Goal: Task Accomplishment & Management: Manage account settings

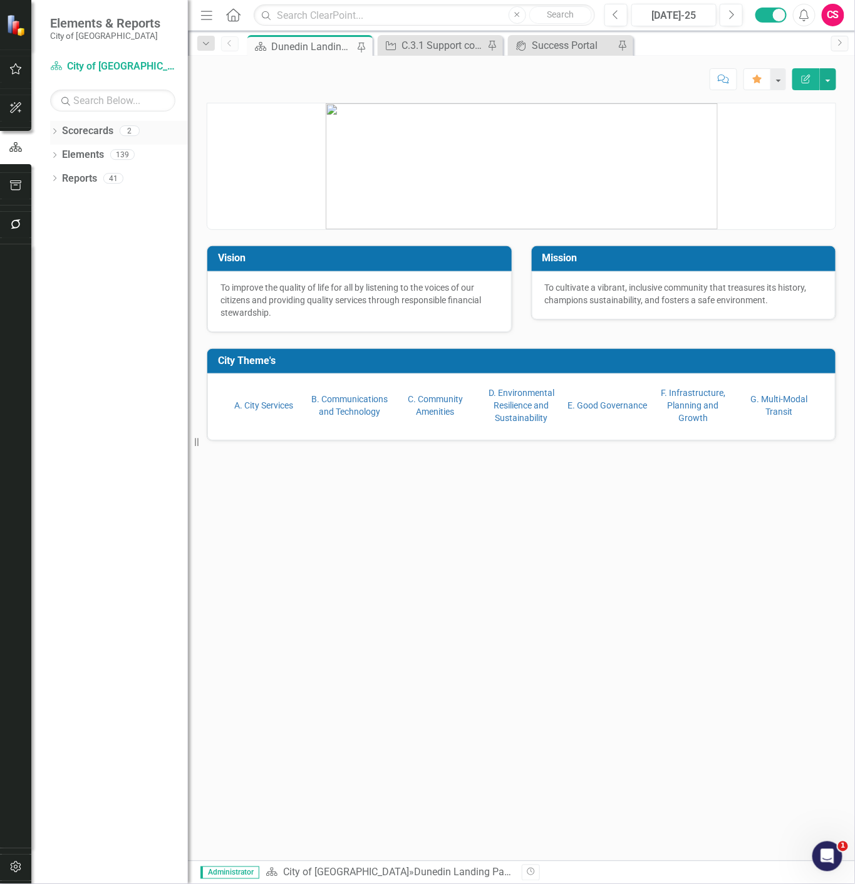
click at [53, 133] on icon "Dropdown" at bounding box center [54, 132] width 9 height 7
click at [59, 155] on icon "Dropdown" at bounding box center [60, 154] width 9 height 8
click at [83, 179] on link "CIPs & BPIs" at bounding box center [134, 179] width 107 height 14
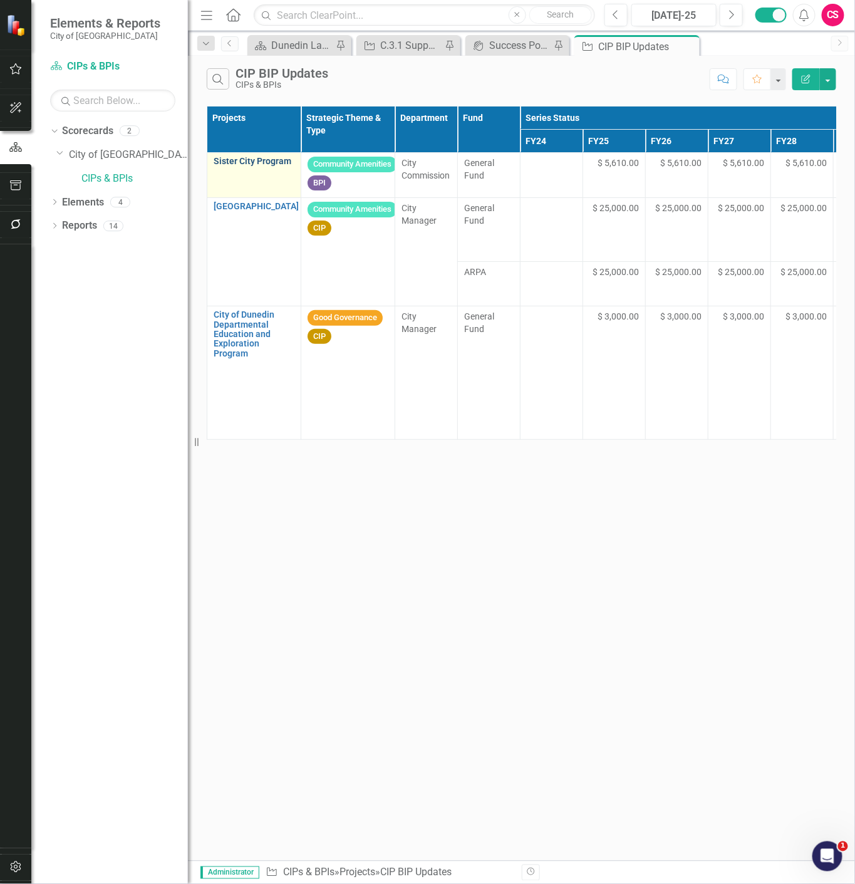
click at [290, 161] on link "Sister City Program" at bounding box center [254, 161] width 81 height 9
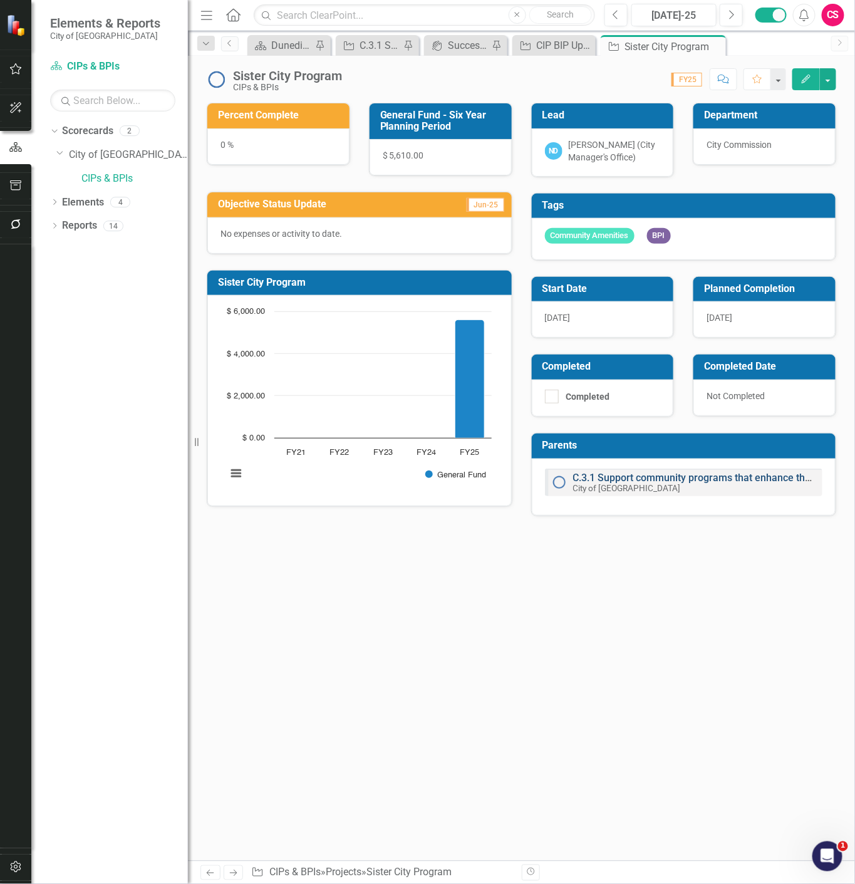
click at [622, 477] on link "C.3.1 Support community programs that enhance the city’s Scottish cultural heri…" at bounding box center [762, 478] width 378 height 12
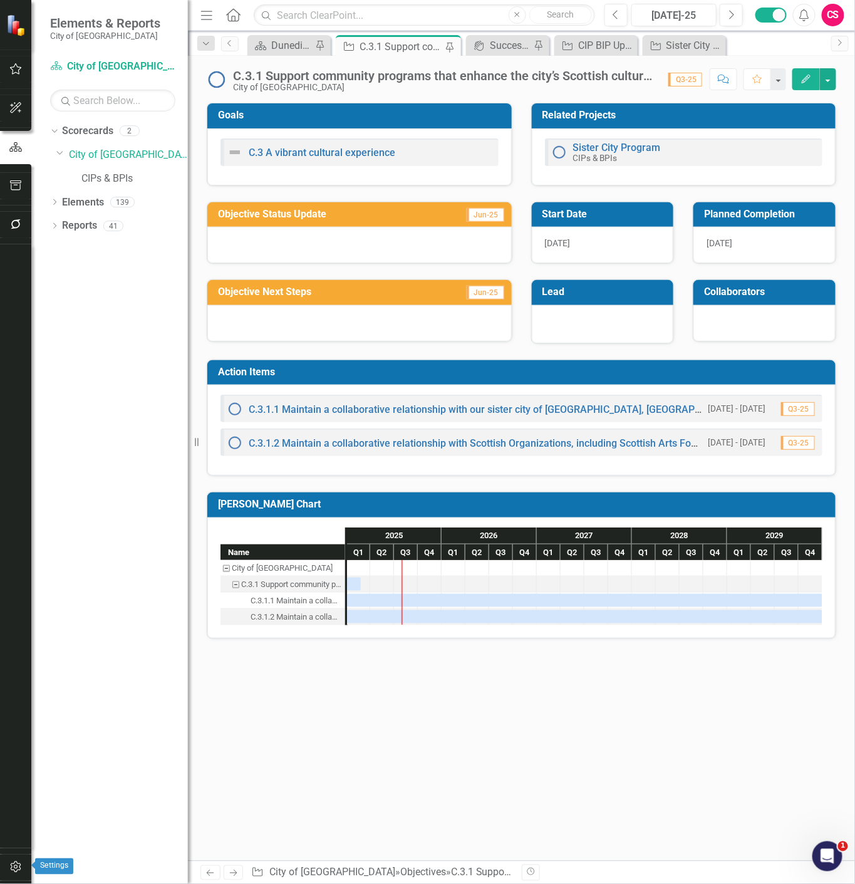
click at [22, 872] on button "button" at bounding box center [16, 868] width 28 height 26
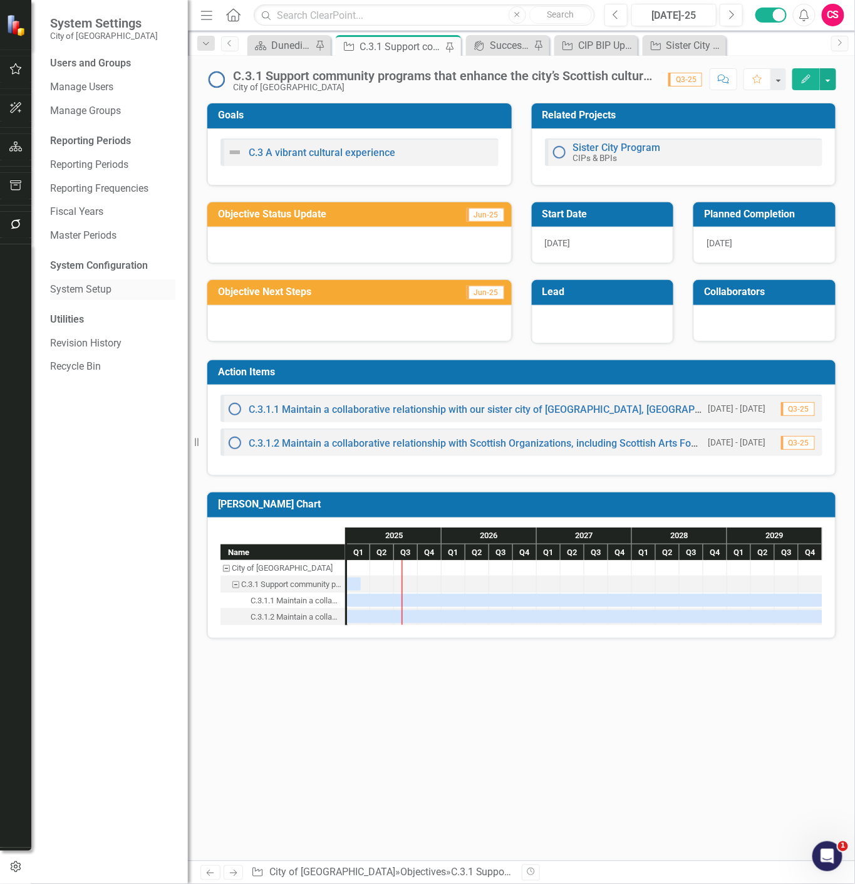
click at [95, 292] on link "System Setup" at bounding box center [112, 290] width 125 height 14
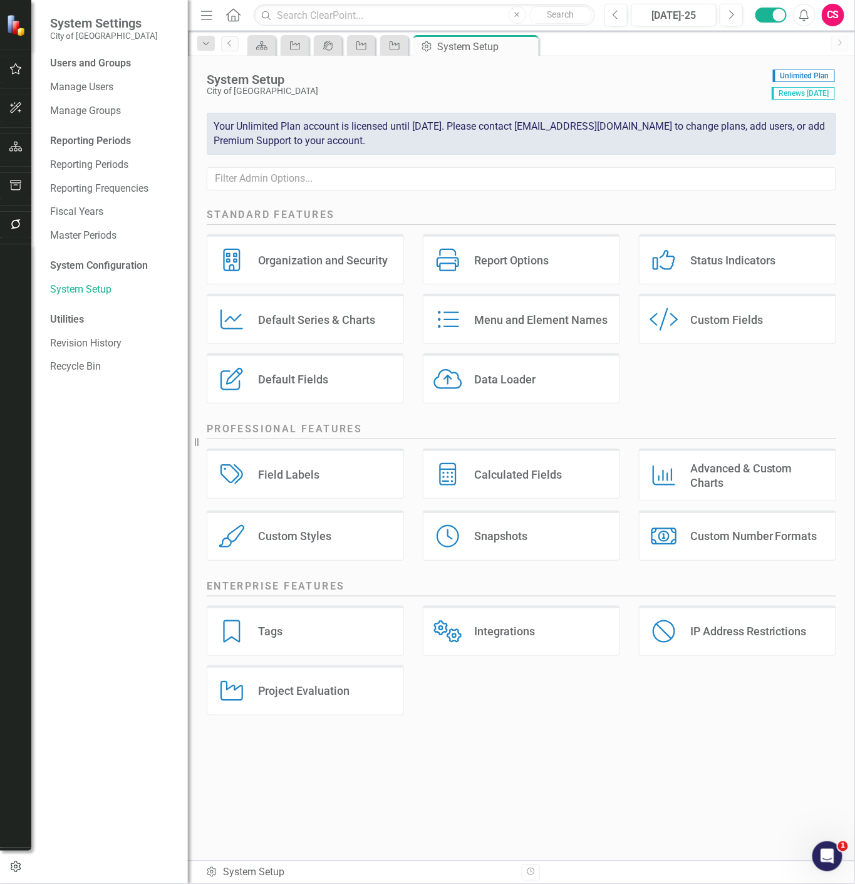
click at [315, 464] on div "Field Labels Field Labels" at bounding box center [305, 474] width 197 height 50
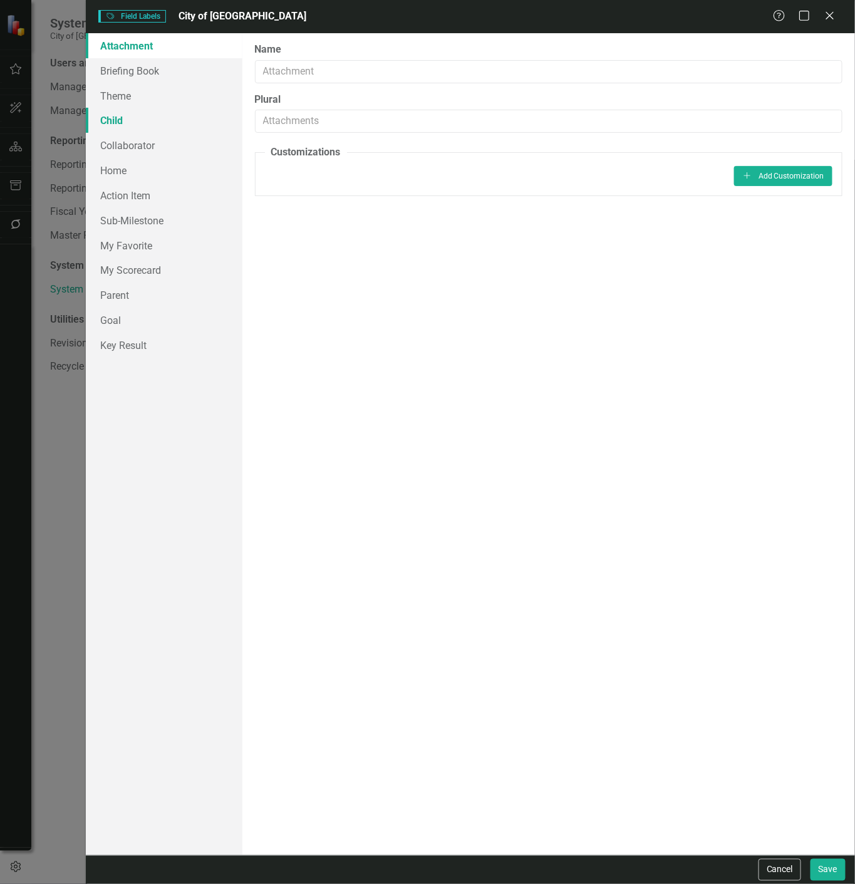
click at [128, 130] on link "Child" at bounding box center [164, 120] width 157 height 25
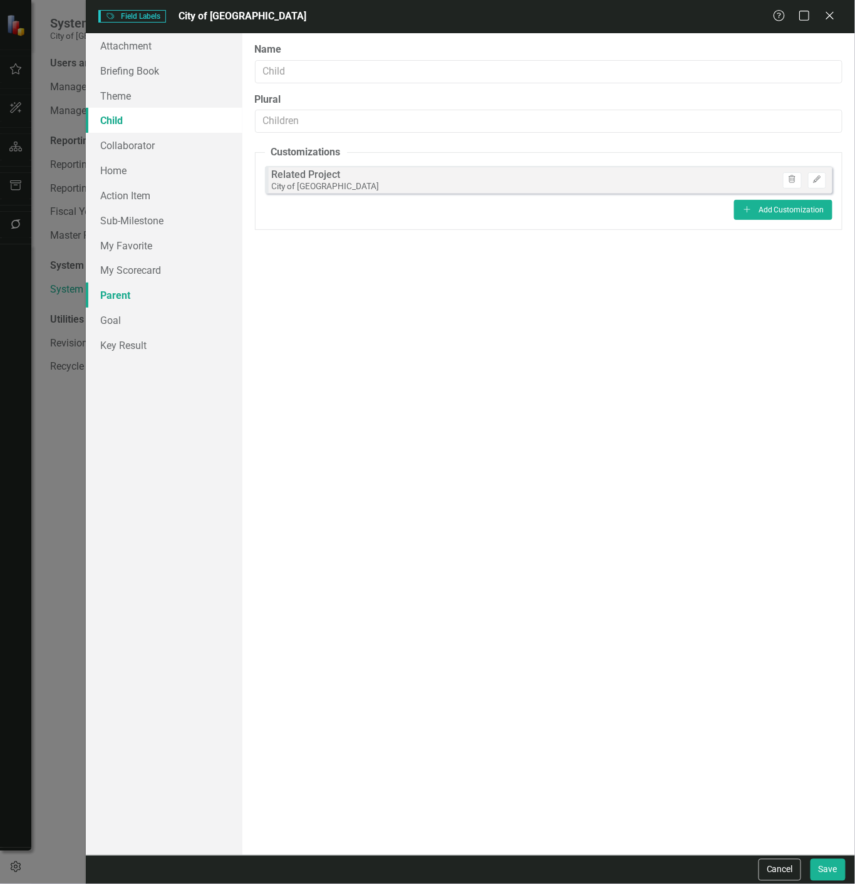
click at [143, 303] on link "Parent" at bounding box center [164, 295] width 157 height 25
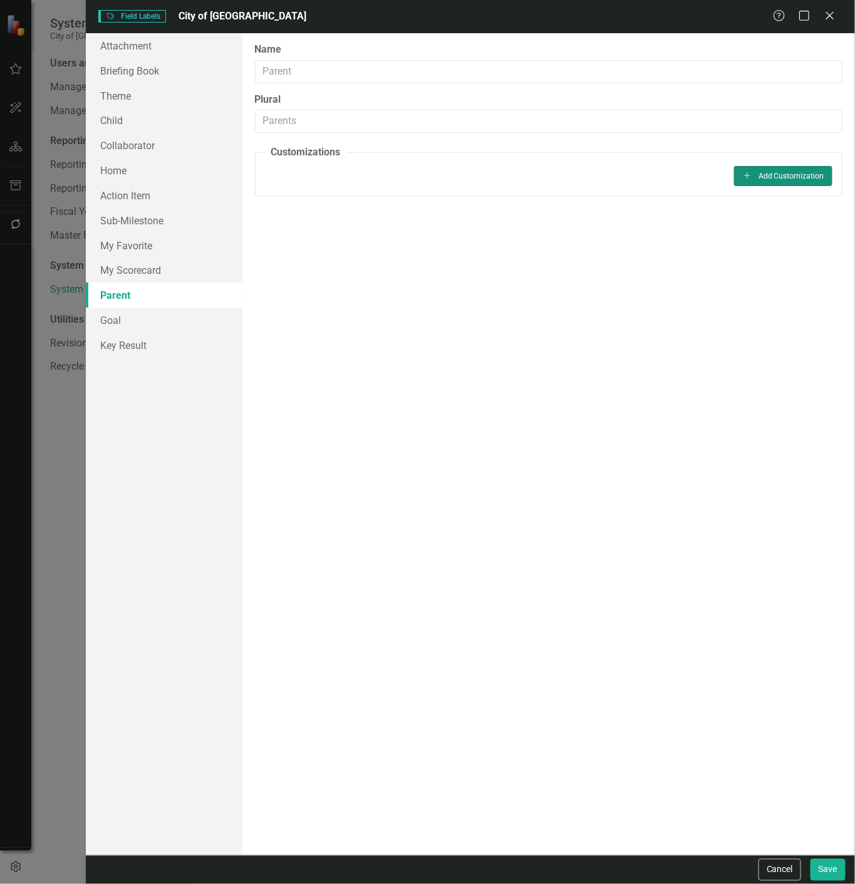
click at [818, 179] on button "Add Add Customization" at bounding box center [783, 176] width 98 height 20
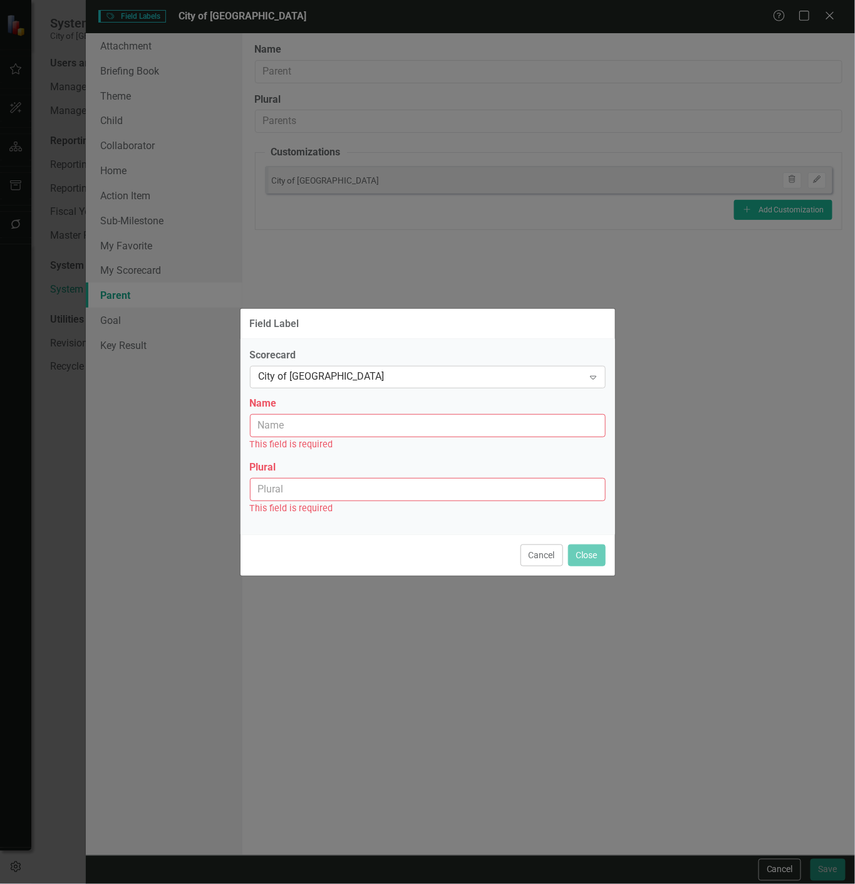
click at [397, 371] on div "City of [GEOGRAPHIC_DATA]" at bounding box center [421, 377] width 325 height 14
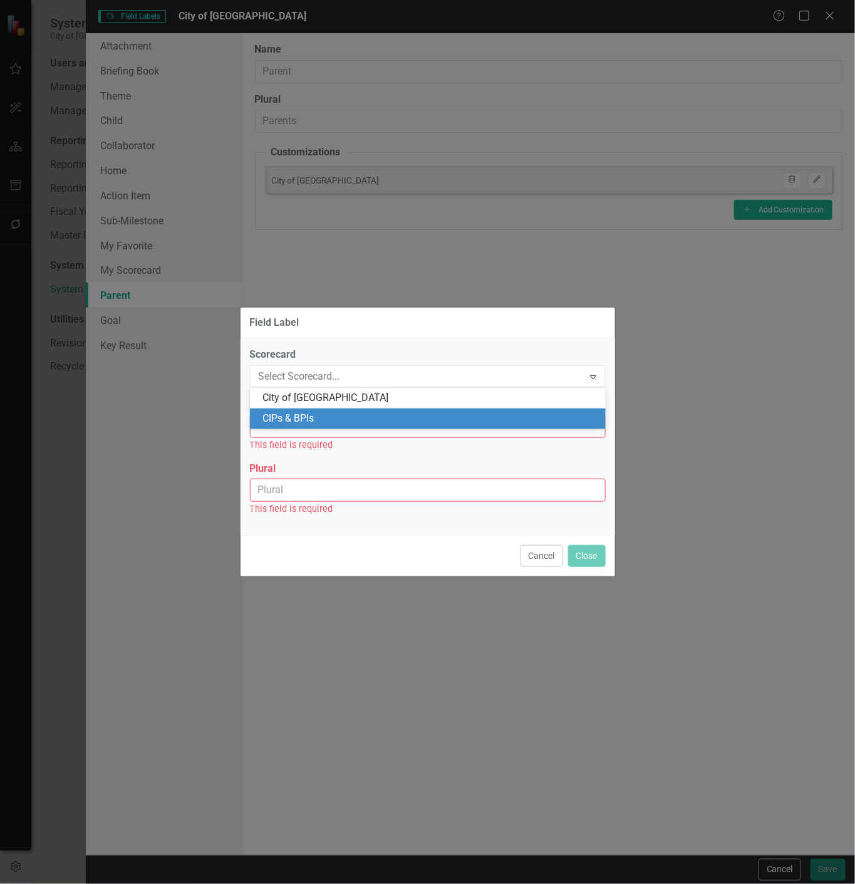
click at [357, 421] on div "CIPs & BPIs" at bounding box center [431, 419] width 336 height 14
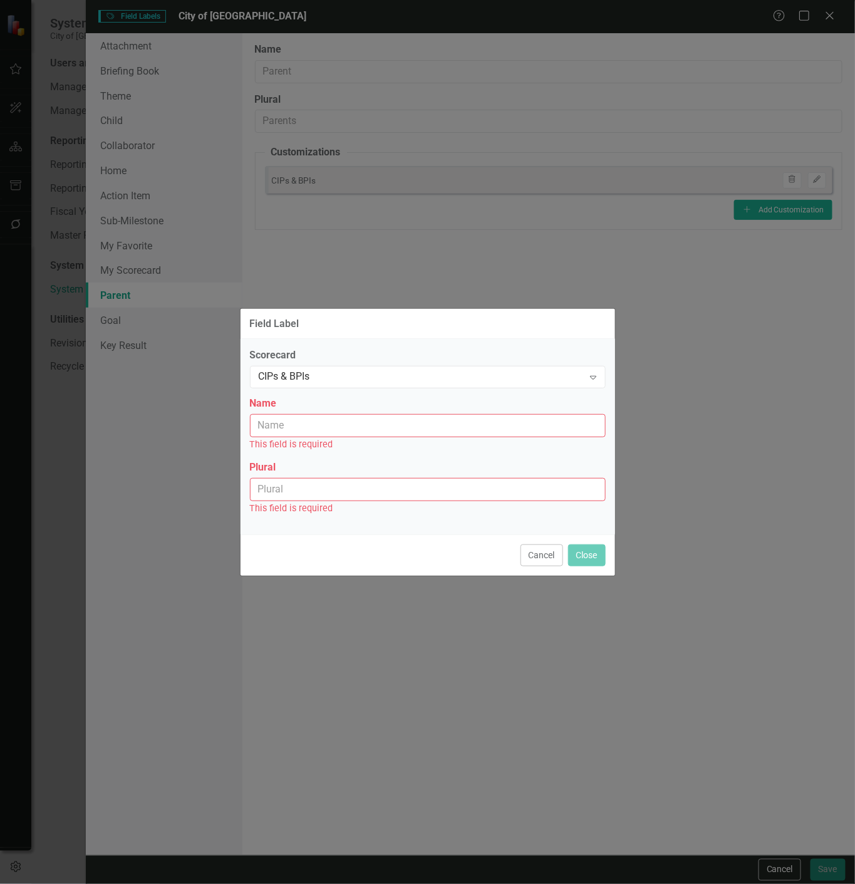
click at [333, 446] on div "This field is required" at bounding box center [428, 444] width 356 height 14
click at [324, 426] on input "Name" at bounding box center [428, 425] width 356 height 23
type input "C"
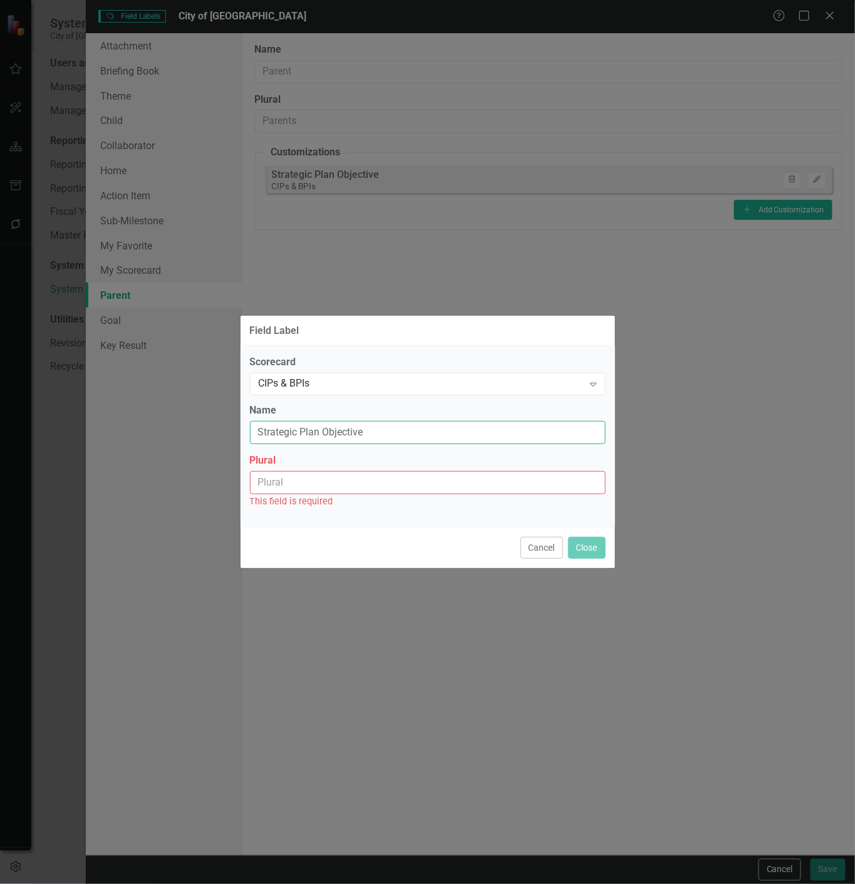
type input "Strategic Plan Objective"
paste input "Strategic Plan Objective"
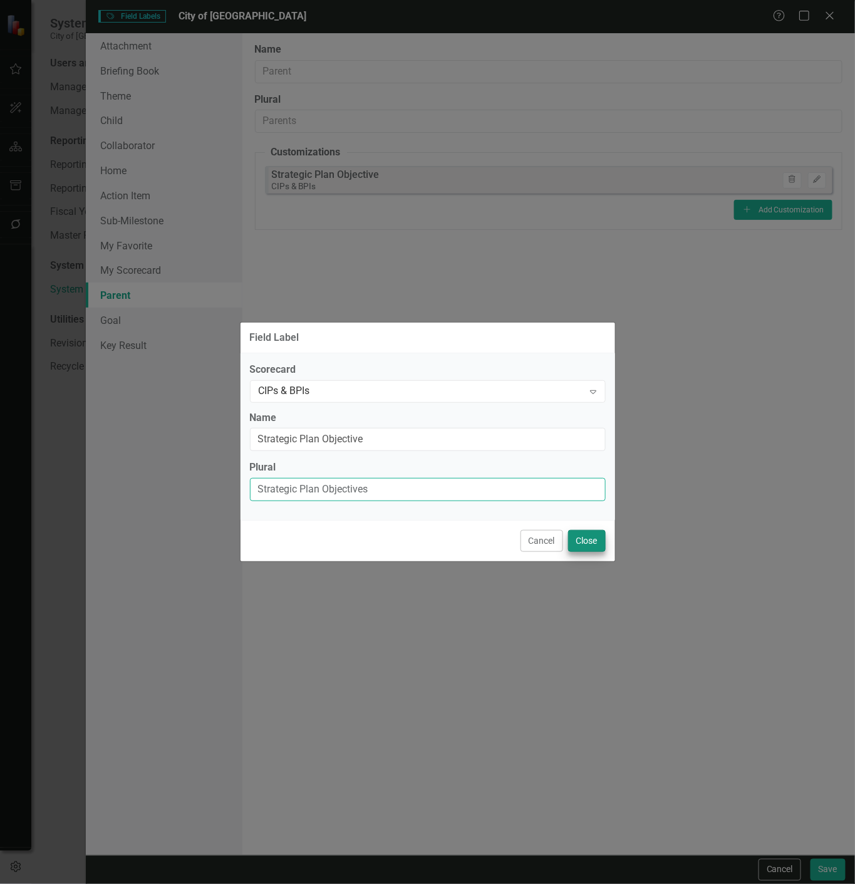
type input "Strategic Plan Objectives"
click at [577, 543] on button "Close" at bounding box center [587, 541] width 38 height 22
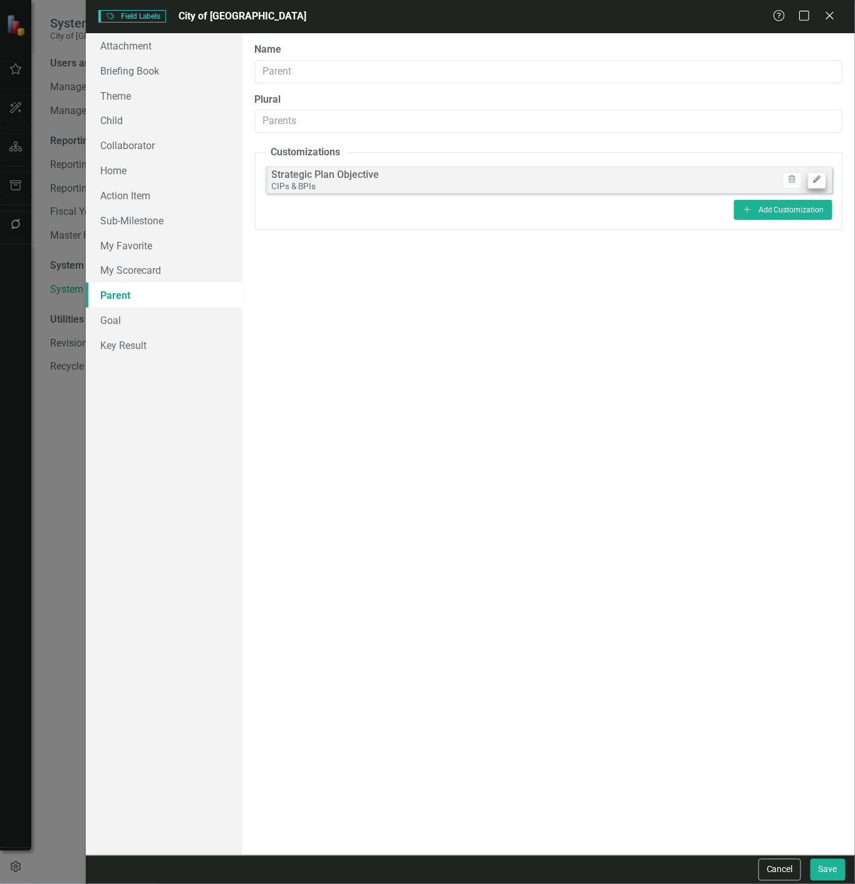
click at [817, 172] on div "Strategic Plan Objective CIPs & BPIs Trash Edit" at bounding box center [549, 180] width 568 height 28
click at [812, 178] on button "Edit" at bounding box center [817, 180] width 18 height 16
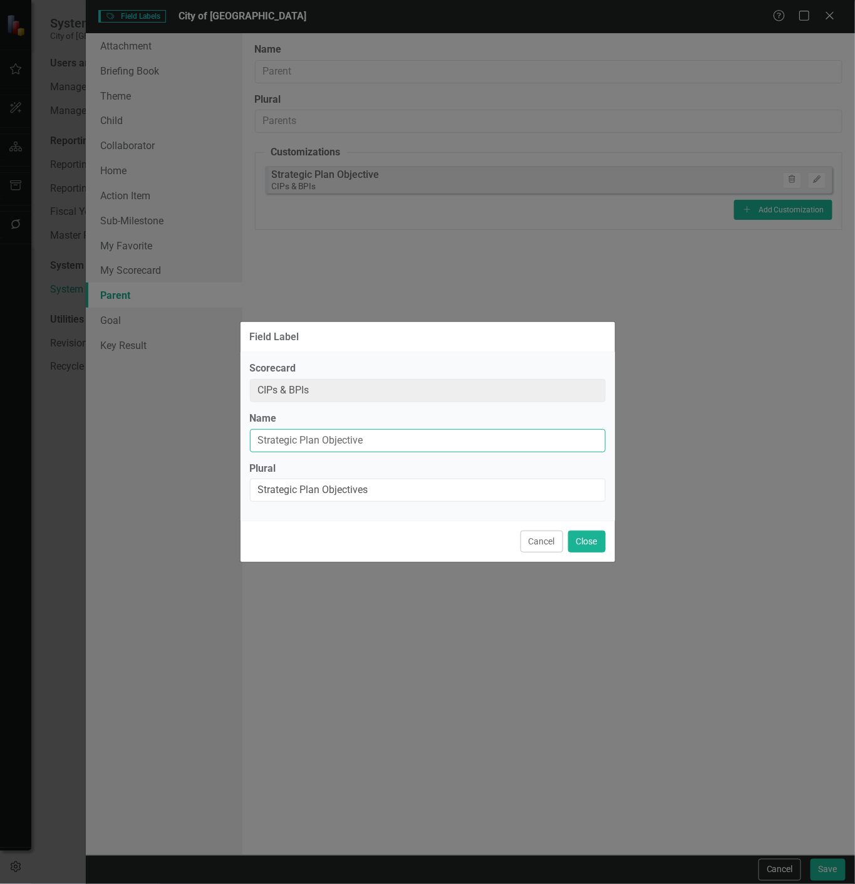
click at [259, 433] on input "Strategic Plan Objective" at bounding box center [428, 440] width 356 height 23
click at [269, 441] on input "Related Strategic Plan Objective" at bounding box center [428, 440] width 356 height 23
click at [269, 442] on input "Related Strategic Plan Objective" at bounding box center [428, 440] width 356 height 23
type input "Related Strategic Plan Objective"
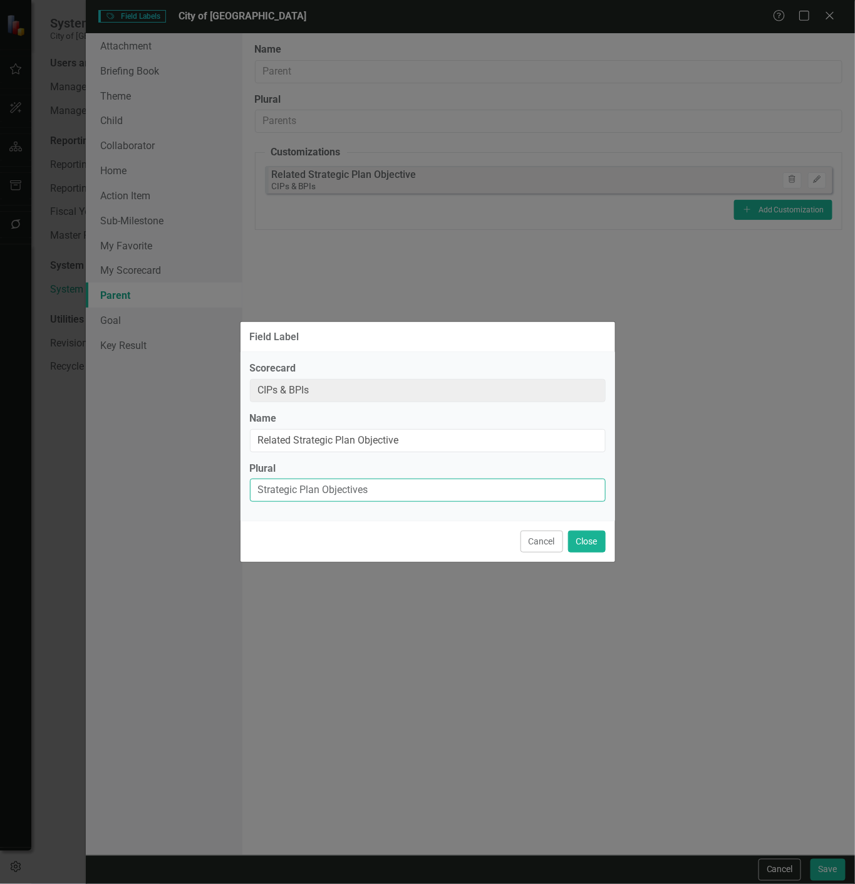
click at [259, 496] on input "Strategic Plan Objectives" at bounding box center [428, 490] width 356 height 23
paste input "Related"
click at [259, 496] on input "Related Plan Objectives" at bounding box center [428, 490] width 356 height 23
paste input "Related"
type input "Related Strategic Plan Objectives"
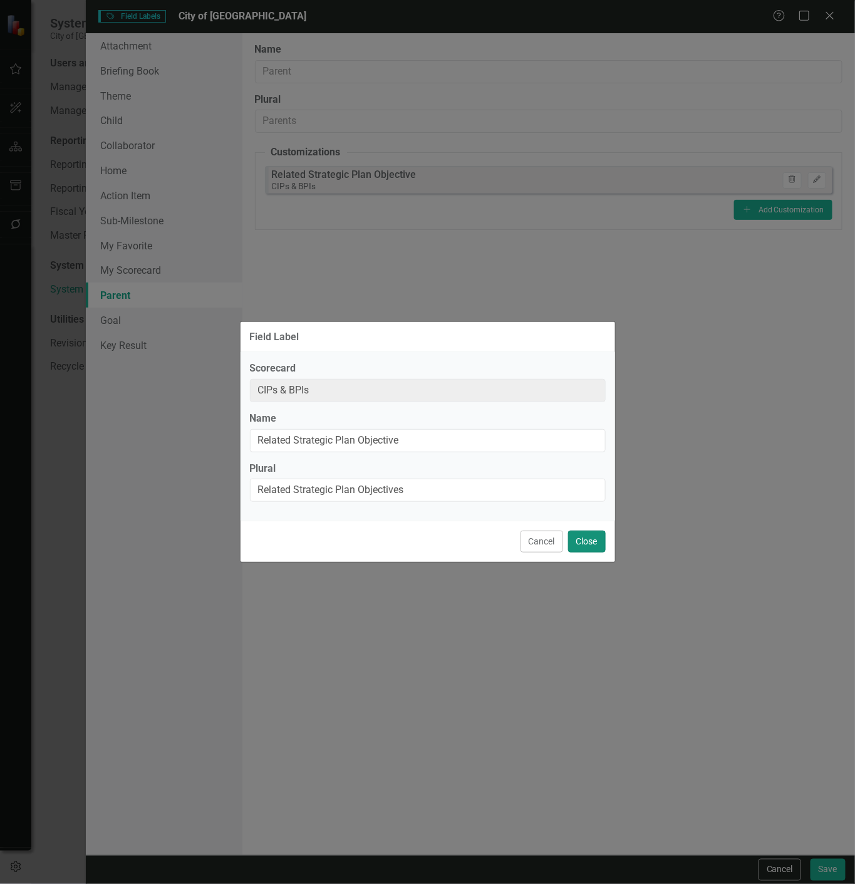
click at [584, 535] on button "Close" at bounding box center [587, 542] width 38 height 22
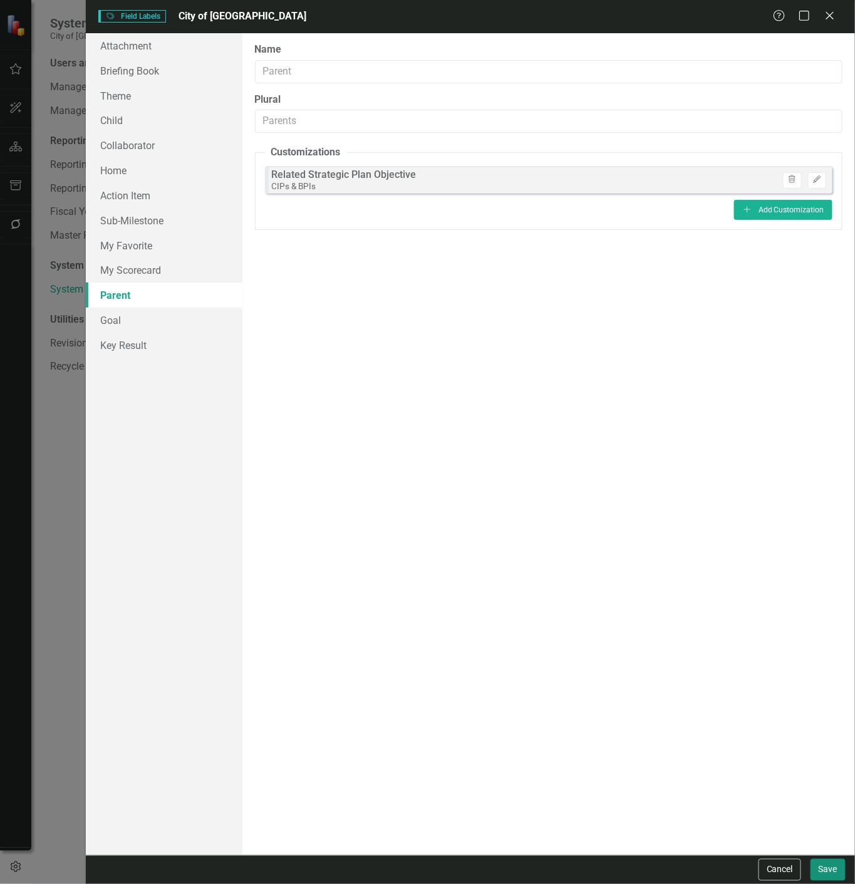
click at [824, 865] on button "Save" at bounding box center [828, 870] width 35 height 22
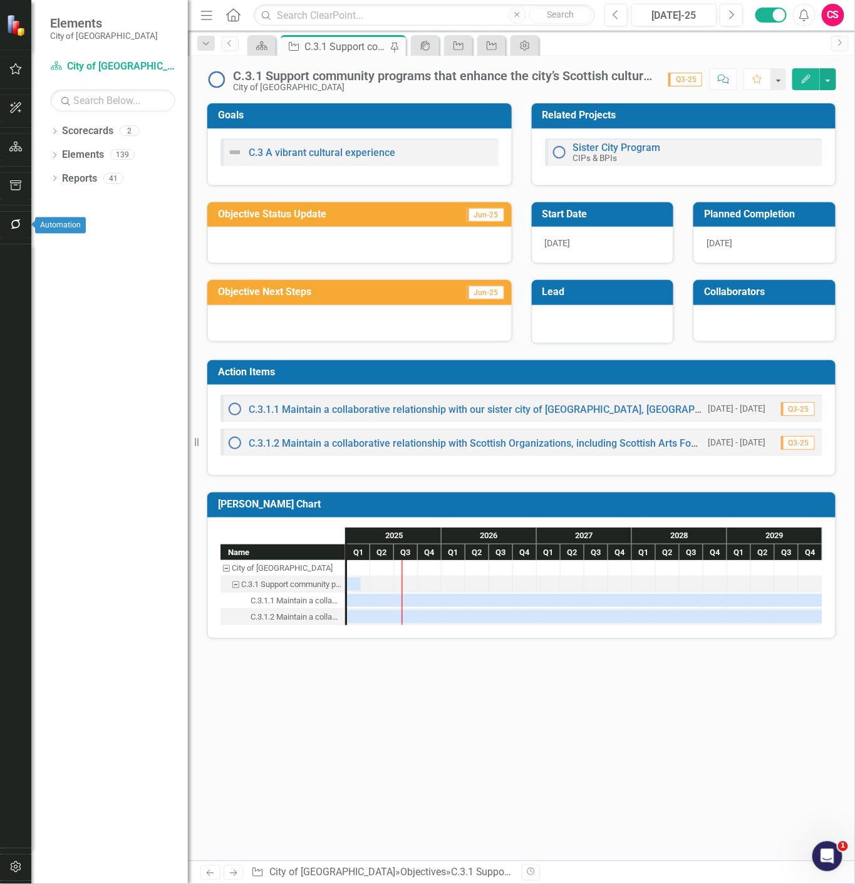
click at [13, 229] on button "button" at bounding box center [16, 225] width 28 height 26
